Goal: Information Seeking & Learning: Find specific fact

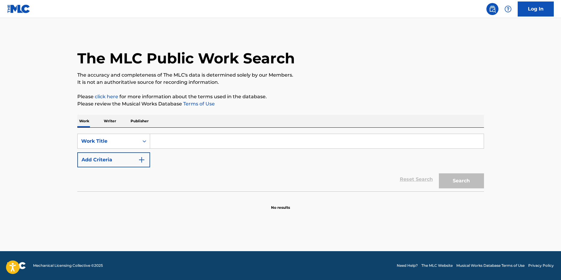
click at [167, 142] on input "Search Form" at bounding box center [317, 141] width 334 height 14
drag, startPoint x: 118, startPoint y: 121, endPoint x: 114, endPoint y: 121, distance: 3.6
click at [118, 121] on div "Work Writer Publisher" at bounding box center [280, 121] width 407 height 13
click at [109, 121] on p "Writer" at bounding box center [110, 121] width 16 height 13
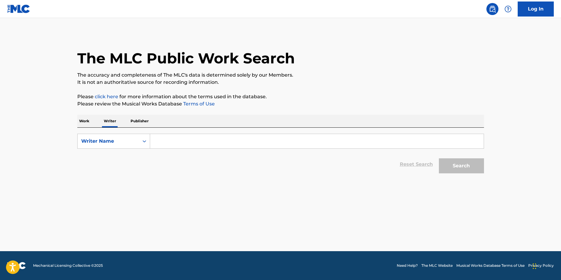
click at [167, 143] on input "Search Form" at bounding box center [317, 141] width 334 height 14
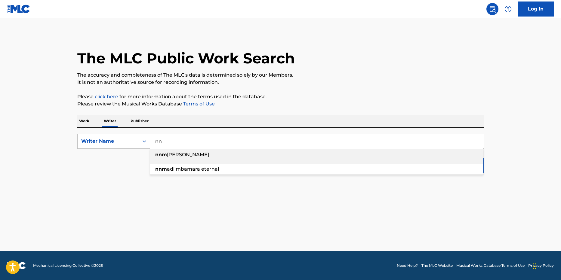
type input "n"
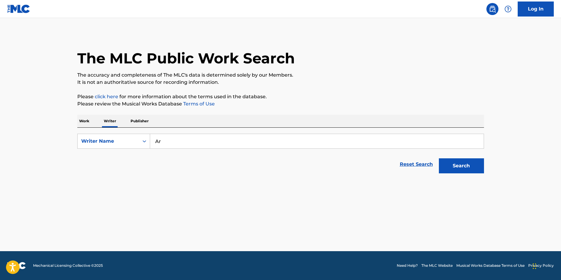
type input "A"
type input "zemphira ramazanova"
click at [439, 159] on button "Search" at bounding box center [461, 166] width 45 height 15
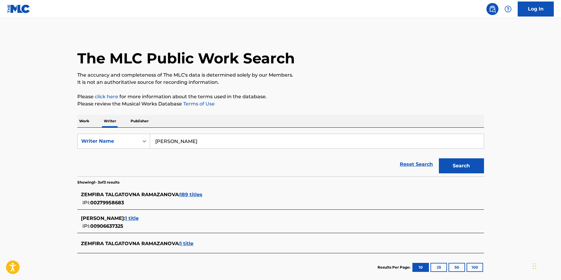
click at [188, 193] on span "189 titles" at bounding box center [191, 195] width 23 height 6
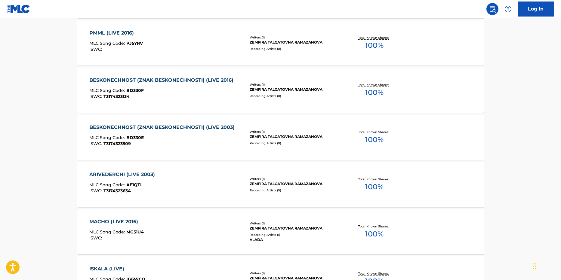
scroll to position [241, 0]
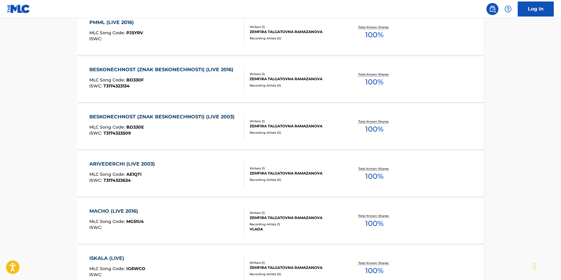
click at [122, 163] on div "ARIVEDERCHI (LIVE 2003)" at bounding box center [123, 164] width 69 height 7
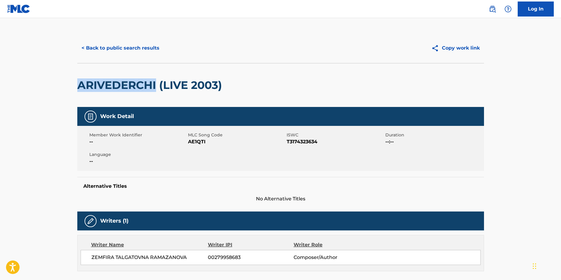
drag, startPoint x: 156, startPoint y: 88, endPoint x: 77, endPoint y: 87, distance: 78.9
click at [77, 87] on h2 "ARIVEDERCHI (LIVE 2003)" at bounding box center [151, 86] width 148 height 14
copy h2 "ARIVEDERCHI"
click at [104, 48] on button "< Back to public search results" at bounding box center [120, 48] width 86 height 15
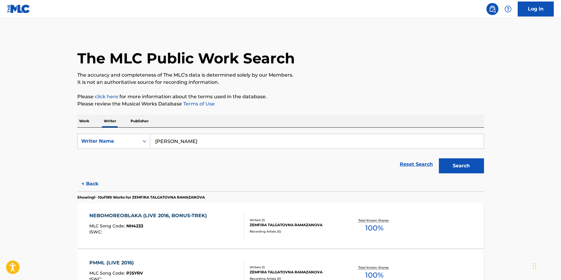
click at [88, 124] on p "Work" at bounding box center [84, 121] width 14 height 13
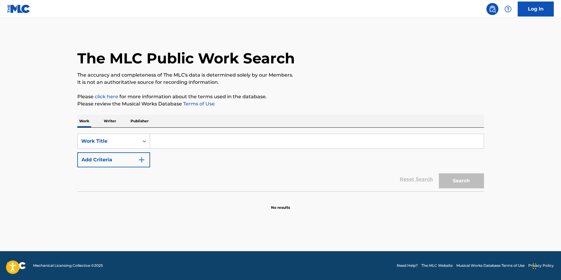
click at [176, 144] on input "Search Form" at bounding box center [317, 141] width 334 height 14
paste input "ARIVEDERCHI"
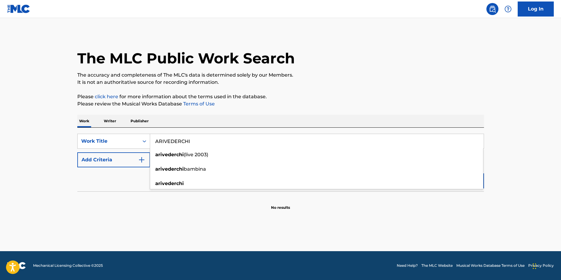
type input "ARIVEDERCHI"
click at [397, 84] on p "It is not an authoritative source for recording information." at bounding box center [280, 82] width 407 height 7
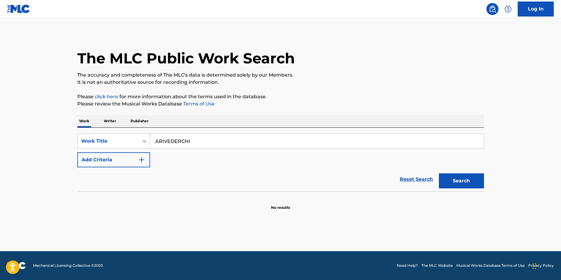
click at [466, 179] on button "Search" at bounding box center [461, 181] width 45 height 15
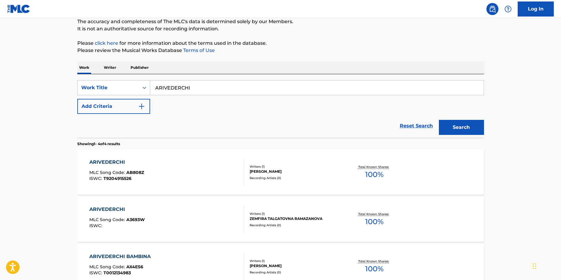
scroll to position [60, 0]
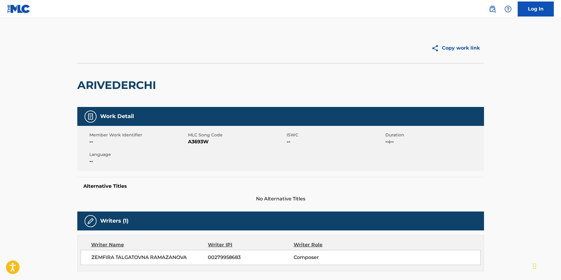
click at [514, 85] on main "Copy work link ARIVEDERCHI Work Detail Member Work Identifier -- MLC Song Code …" at bounding box center [280, 247] width 561 height 458
